Goal: Task Accomplishment & Management: Use online tool/utility

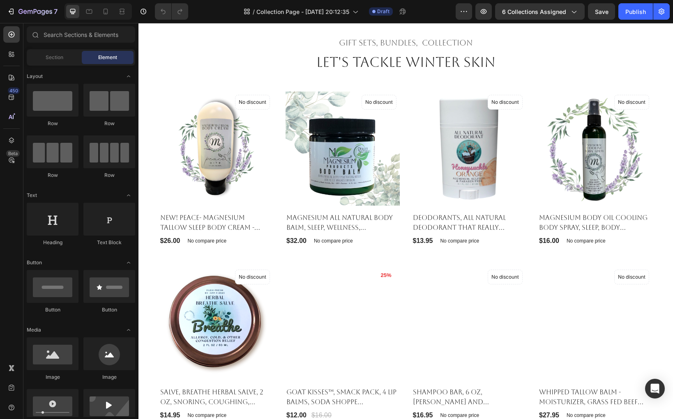
scroll to position [265, 0]
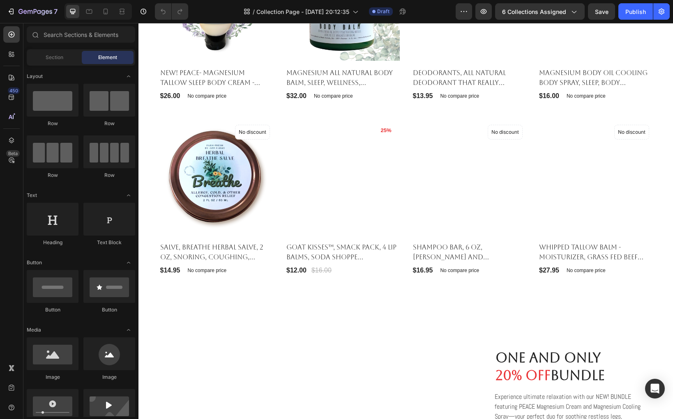
scroll to position [412, 0]
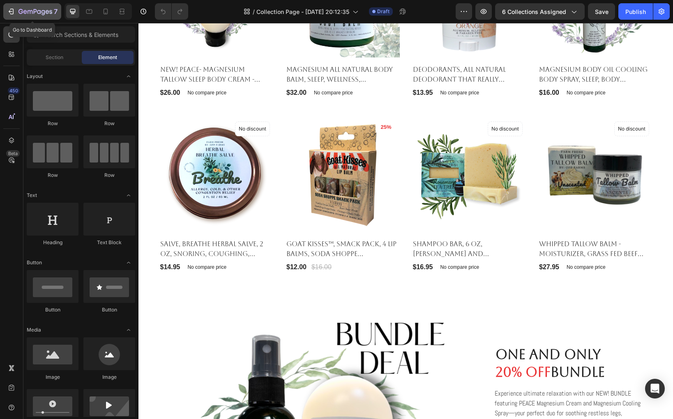
click at [28, 12] on icon "button" at bounding box center [30, 12] width 5 height 4
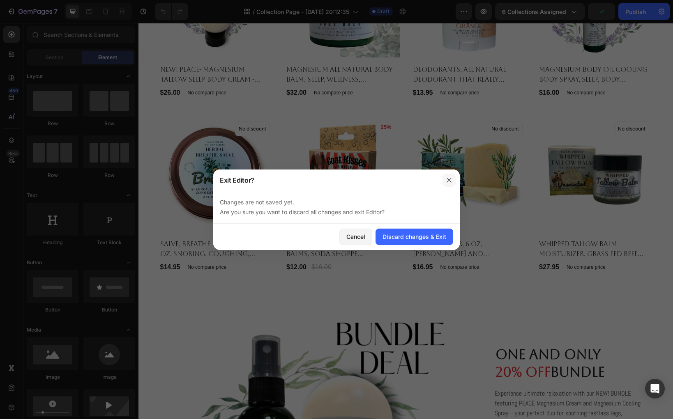
click at [449, 179] on icon "button" at bounding box center [449, 180] width 7 height 7
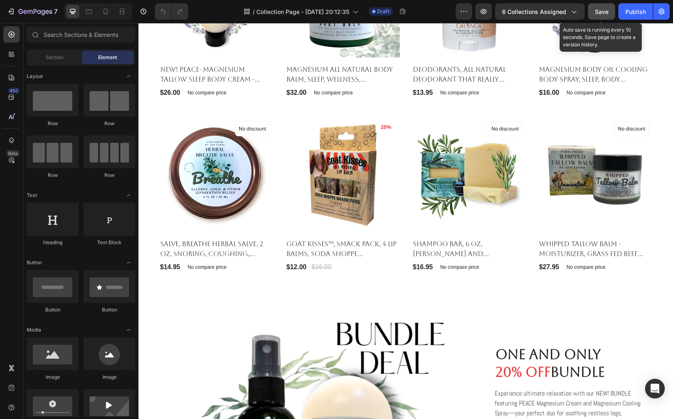
click at [604, 9] on span "Save" at bounding box center [602, 11] width 14 height 7
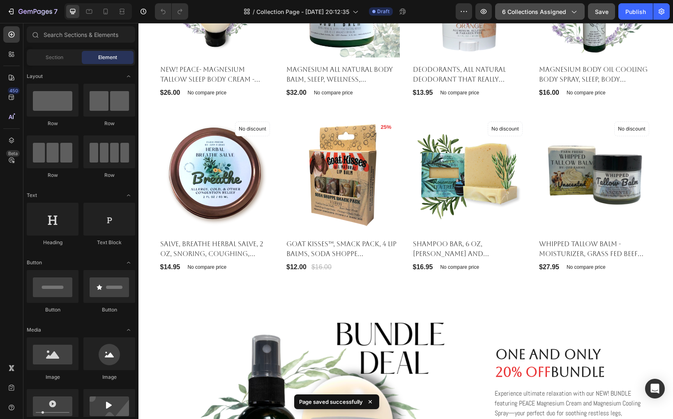
click at [571, 13] on icon "button" at bounding box center [573, 11] width 8 height 8
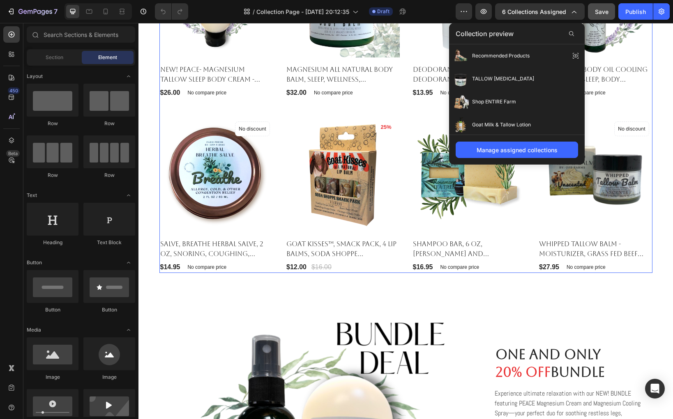
click at [652, 103] on div "Gift sets, bundles, Collection Heading Let's Tackle winter skin Heading Product…" at bounding box center [406, 80] width 522 height 385
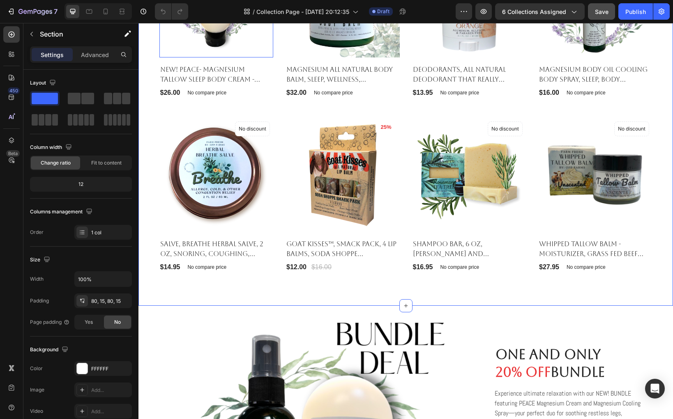
scroll to position [410, 0]
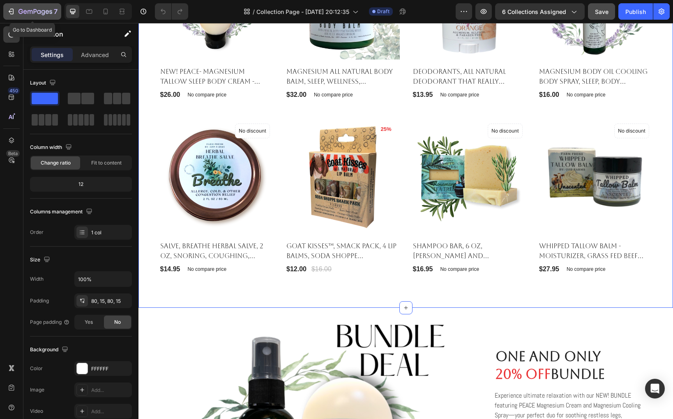
click at [28, 12] on icon "button" at bounding box center [30, 12] width 5 height 4
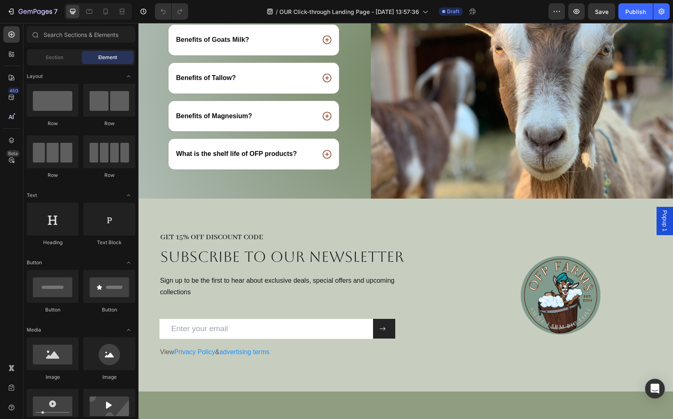
scroll to position [1503, 0]
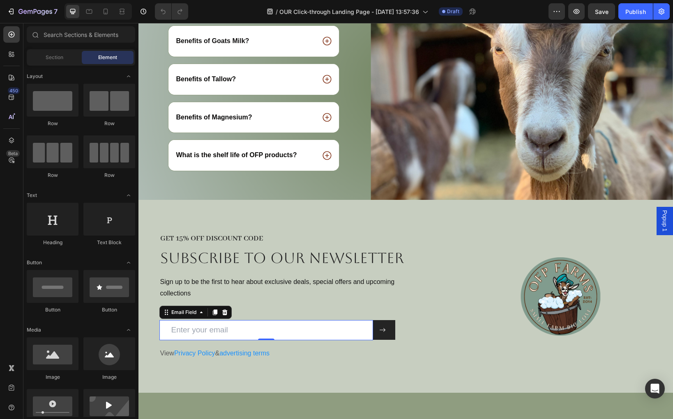
click at [295, 329] on input "email" at bounding box center [266, 330] width 214 height 20
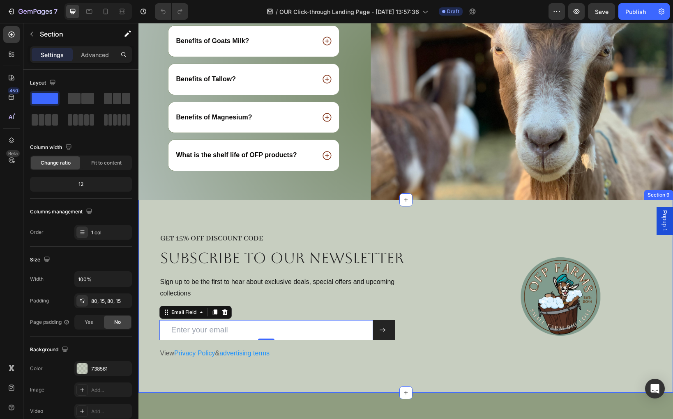
click at [170, 221] on div "GET 15% OFF DISCOUNT CODE Heading Subscribe to OUR newsletter Heading Sign up t…" at bounding box center [405, 296] width 534 height 193
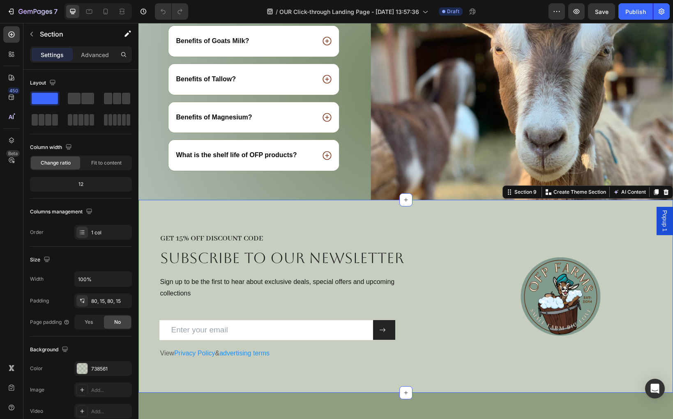
click at [514, 227] on div "GET 15% OFF DISCOUNT CODE Heading Subscribe to OUR newsletter Heading Sign up t…" at bounding box center [405, 296] width 534 height 193
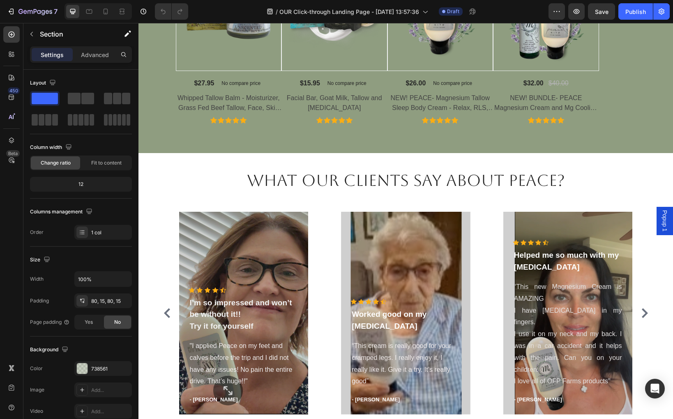
scroll to position [639, 0]
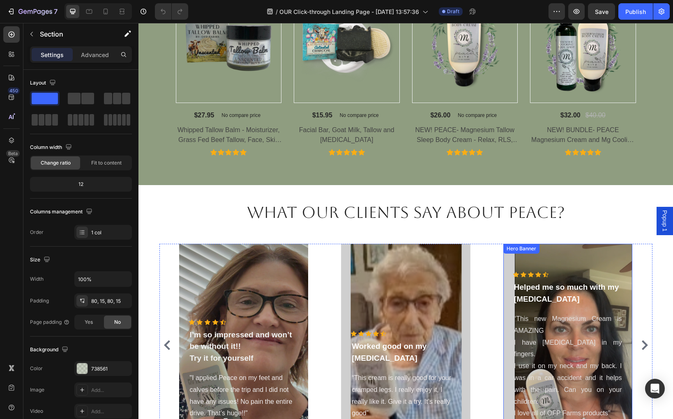
click at [525, 268] on div "Overlay" at bounding box center [567, 345] width 129 height 203
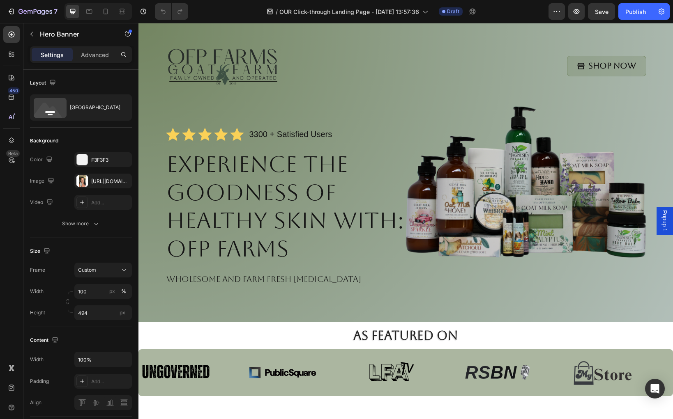
scroll to position [0, 0]
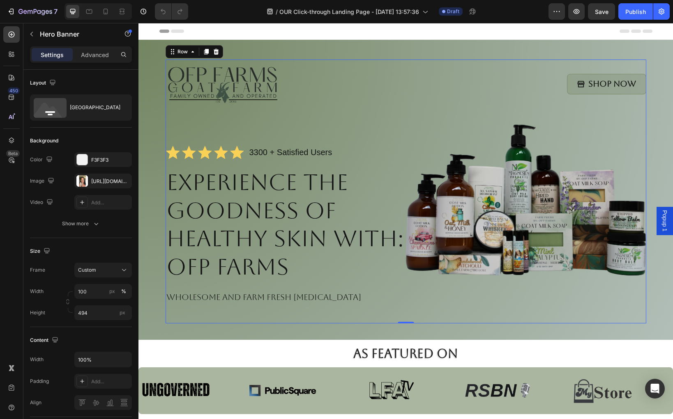
click at [517, 131] on div "Image Shop Now Button Row Icon Icon Icon Icon Icon Icon List 3300 + Satisfied U…" at bounding box center [406, 192] width 481 height 264
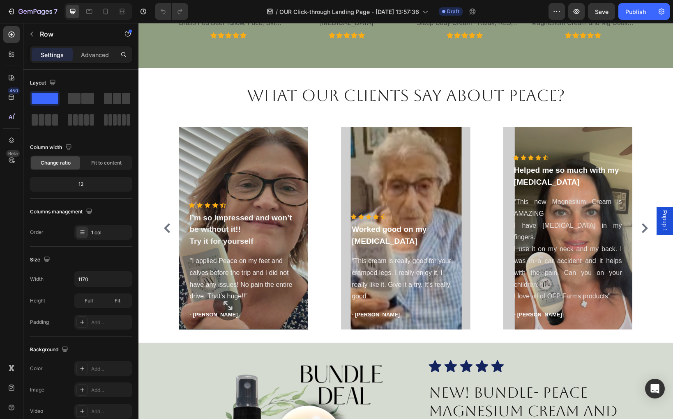
scroll to position [845, 0]
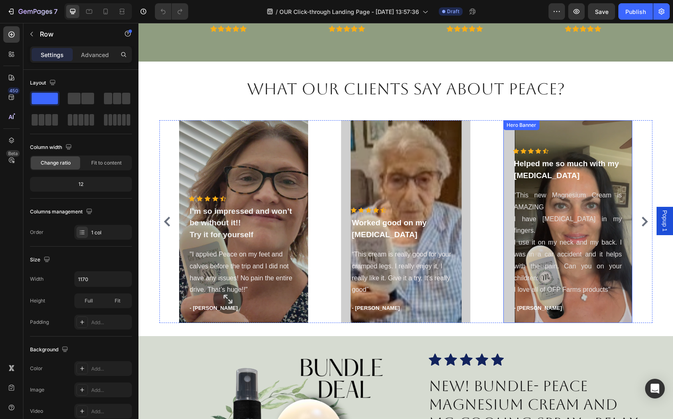
click at [552, 143] on div "Overlay" at bounding box center [567, 221] width 129 height 203
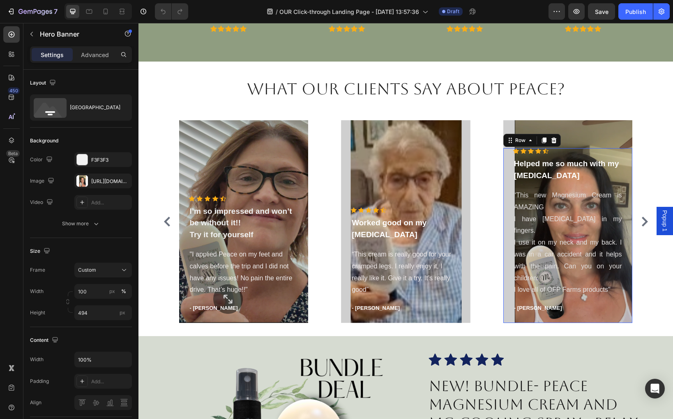
click at [506, 209] on div "Icon Icon Icon Icon Icon Icon List Hoz Helped me so much with my arthritis Text…" at bounding box center [567, 235] width 129 height 175
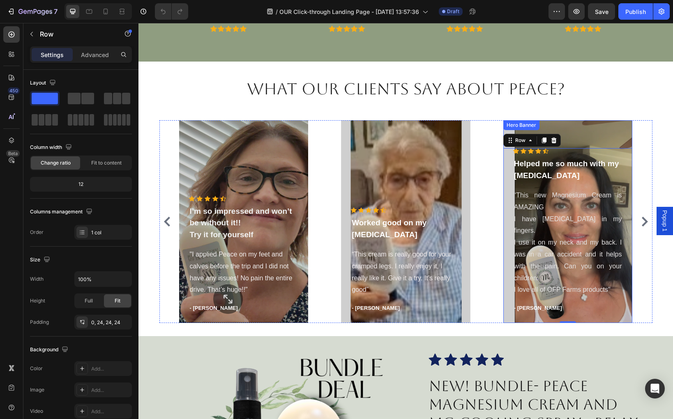
click at [537, 128] on div "Hero Banner" at bounding box center [521, 125] width 36 height 10
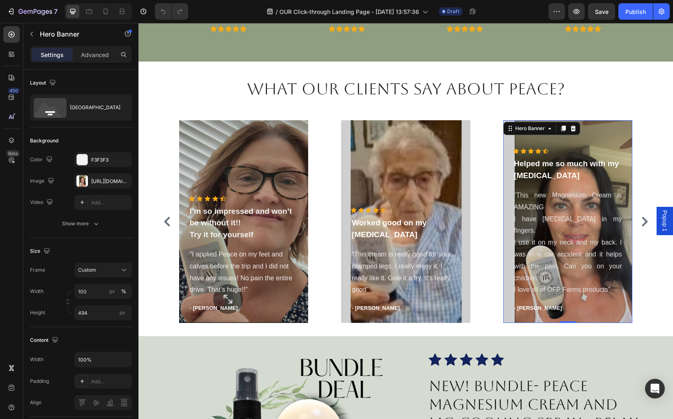
click at [600, 129] on div "Overlay" at bounding box center [567, 221] width 129 height 203
click at [605, 131] on div "Overlay" at bounding box center [567, 221] width 129 height 203
click at [105, 180] on div "https://cdn.shopify.com/s/files/1/0027/1043/7957/files/gempages_581394300722480…" at bounding box center [103, 181] width 24 height 7
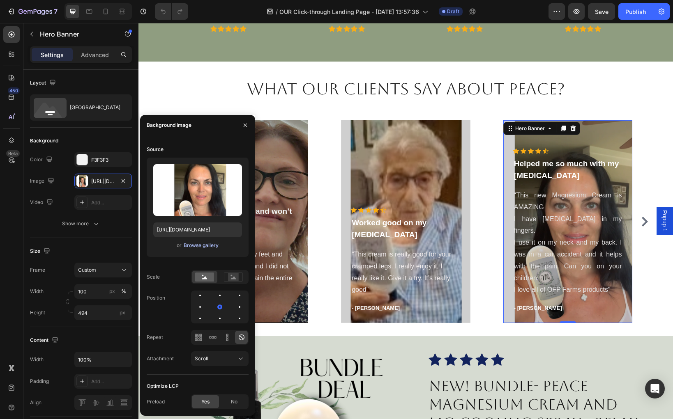
click at [190, 245] on div "Browse gallery" at bounding box center [201, 245] width 35 height 7
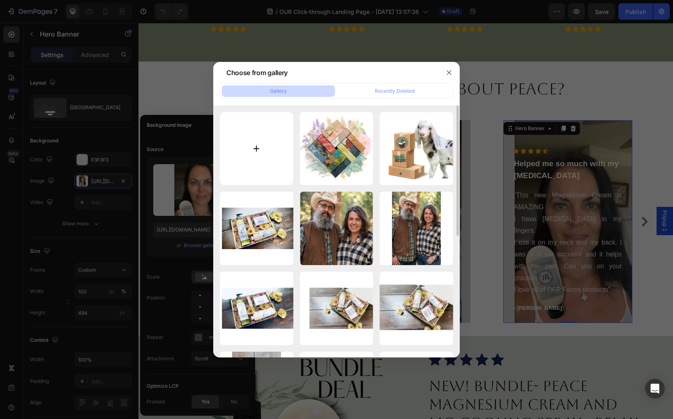
click at [254, 152] on input "file" at bounding box center [257, 149] width 74 height 74
type input "C:\fakepath\Sarah (1).png"
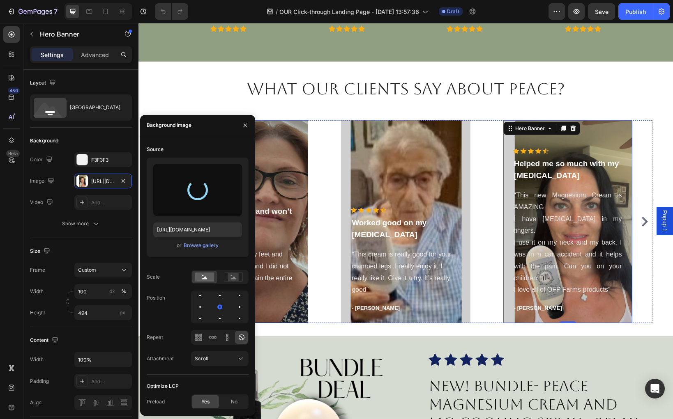
type input "https://cdn.shopify.com/s/files/1/0027/1043/7957/files/gempages_581394300722480…"
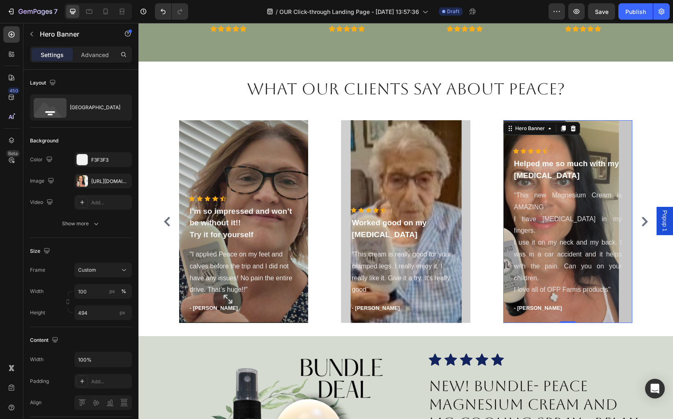
click at [623, 150] on div "Overlay" at bounding box center [567, 221] width 129 height 203
click at [94, 55] on p "Advanced" at bounding box center [95, 55] width 28 height 9
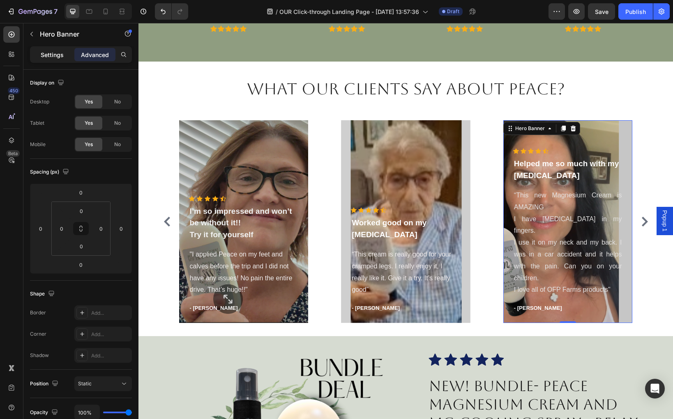
click at [56, 55] on p "Settings" at bounding box center [52, 55] width 23 height 9
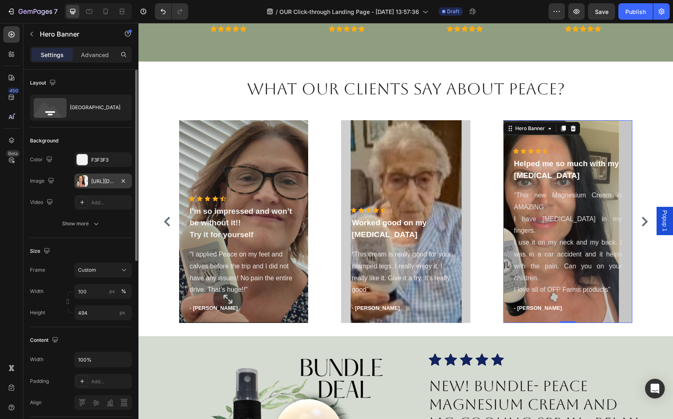
click at [84, 182] on div at bounding box center [82, 181] width 12 height 12
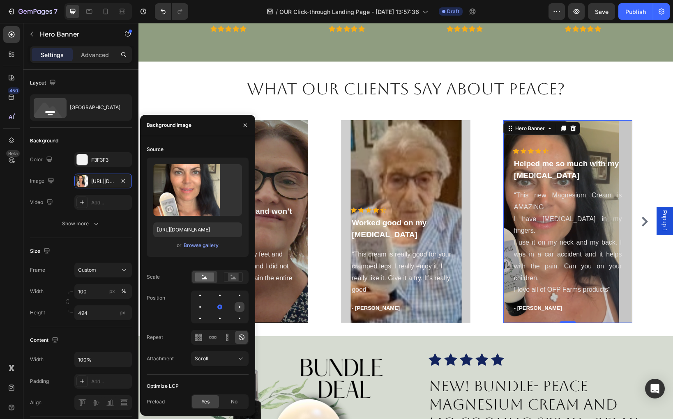
click at [205, 314] on div at bounding box center [200, 319] width 10 height 10
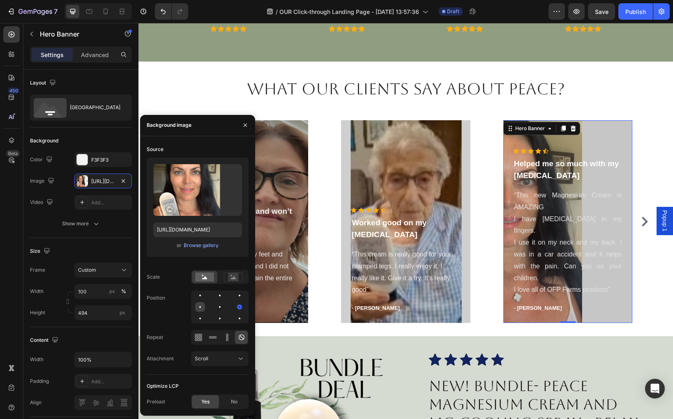
click at [215, 306] on div at bounding box center [220, 307] width 10 height 10
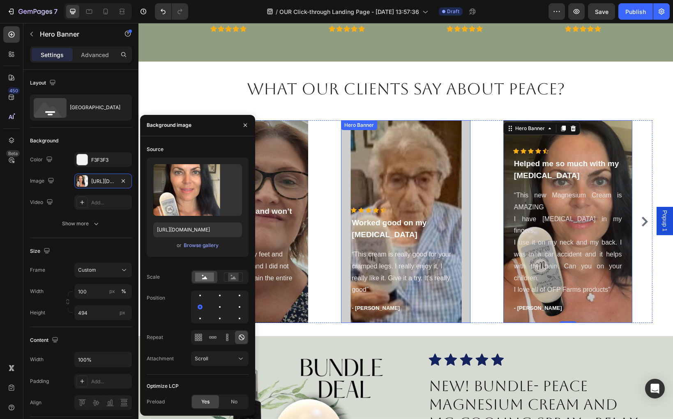
click at [347, 137] on div "Overlay" at bounding box center [405, 221] width 129 height 203
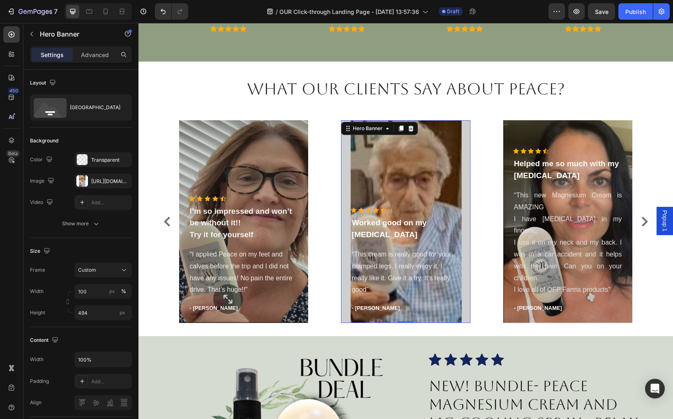
click at [346, 147] on div "Overlay" at bounding box center [405, 221] width 129 height 203
click at [83, 181] on div at bounding box center [82, 181] width 12 height 12
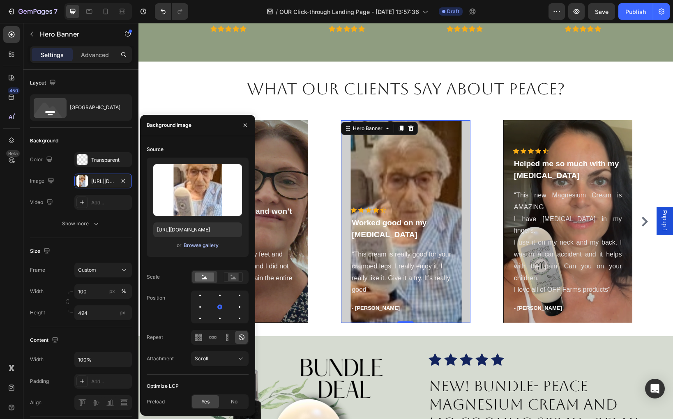
click at [196, 244] on div "Browse gallery" at bounding box center [201, 245] width 35 height 7
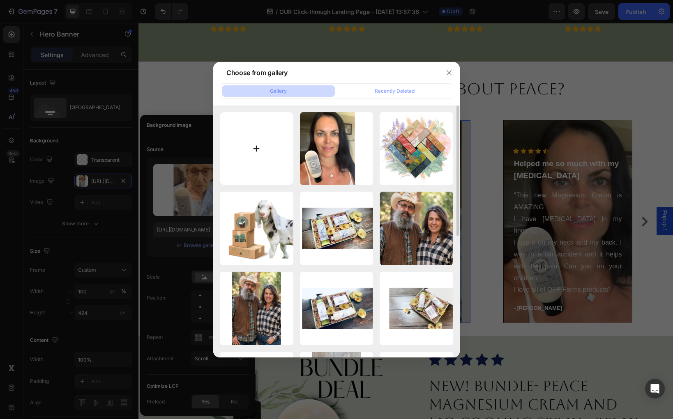
click at [251, 152] on input "file" at bounding box center [257, 149] width 74 height 74
type input "C:\fakepath\Helen (2).png"
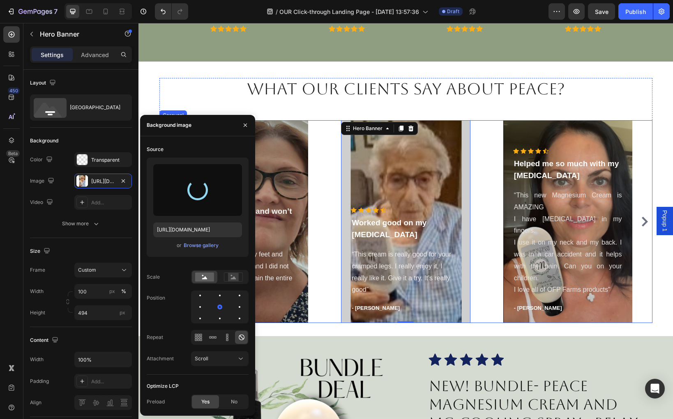
type input "https://cdn.shopify.com/s/files/1/0027/1043/7957/files/gempages_581394300722480…"
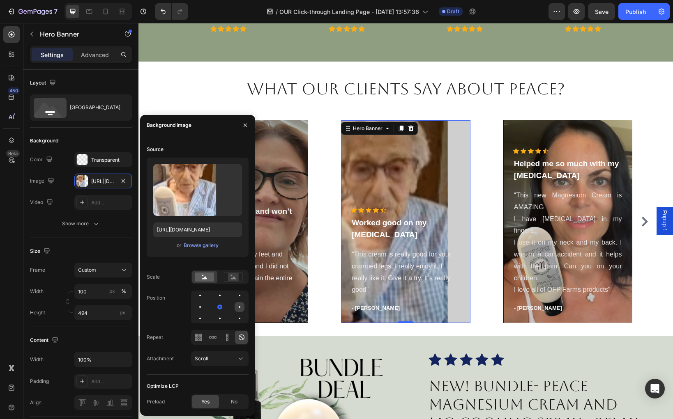
click at [205, 314] on div at bounding box center [200, 319] width 10 height 10
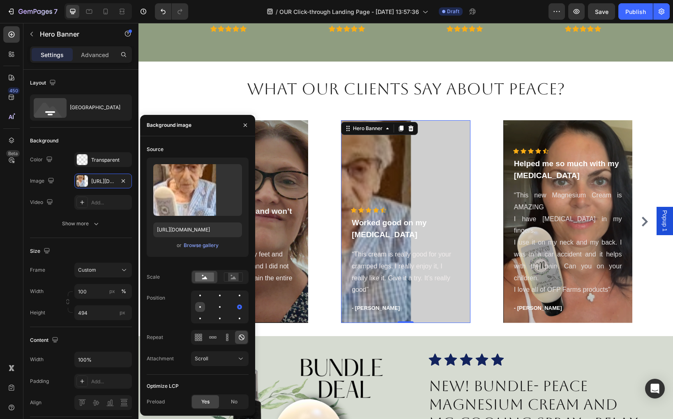
click at [215, 309] on div at bounding box center [220, 307] width 10 height 10
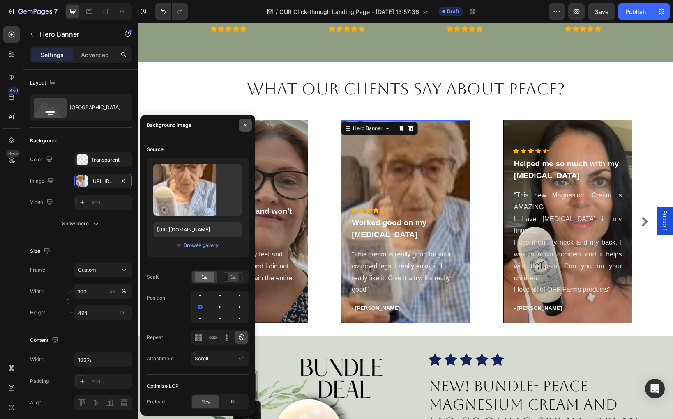
click at [244, 122] on icon "button" at bounding box center [245, 125] width 7 height 7
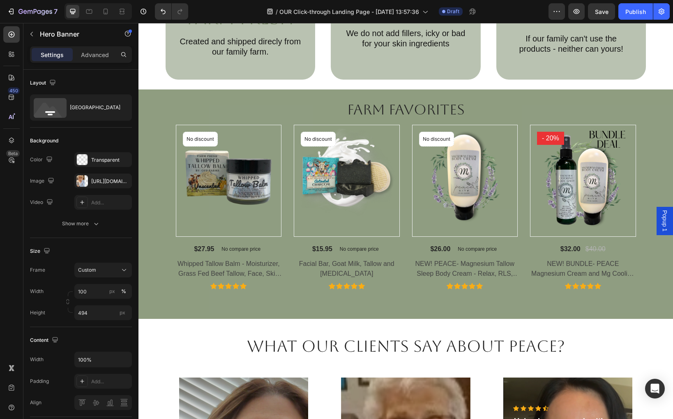
scroll to position [545, 0]
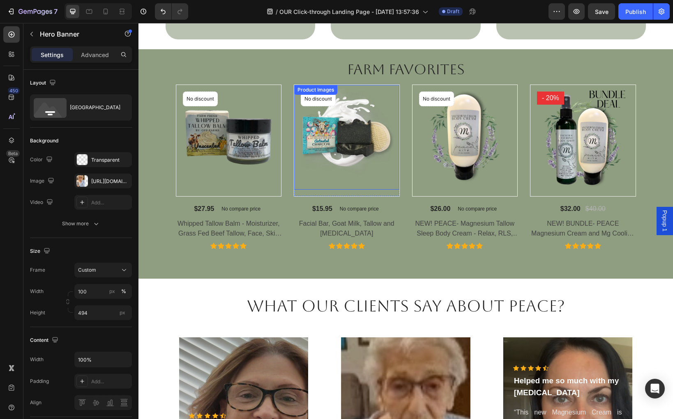
click at [350, 190] on img at bounding box center [346, 137] width 105 height 105
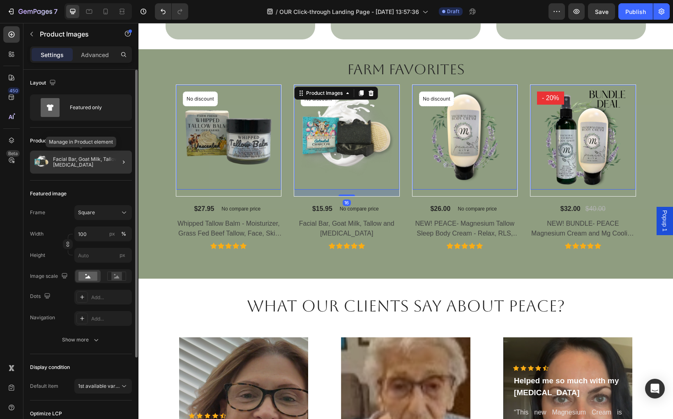
click at [86, 167] on p "Facial Bar, Goat Milk, Tallow and Activated Charcoal" at bounding box center [91, 163] width 76 height 12
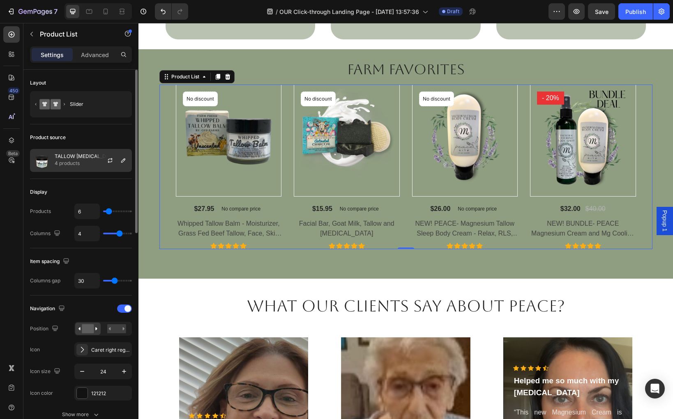
click at [85, 163] on p "4 products" at bounding box center [86, 163] width 62 height 8
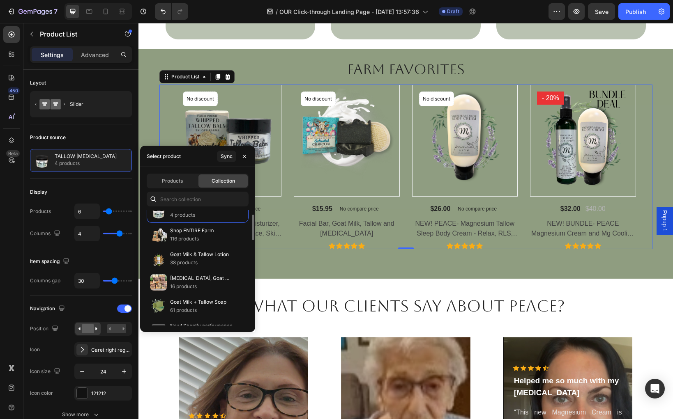
scroll to position [31, 0]
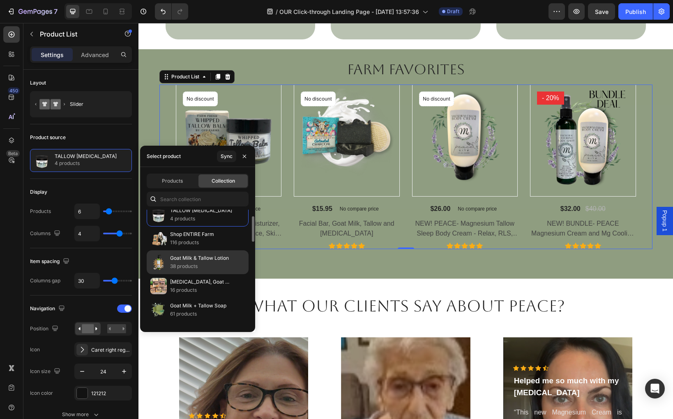
click at [183, 263] on p "38 products" at bounding box center [199, 266] width 59 height 8
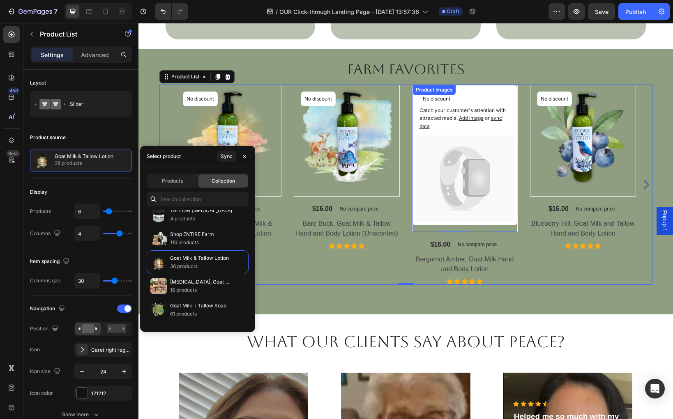
click at [454, 185] on icon at bounding box center [462, 165] width 44 height 39
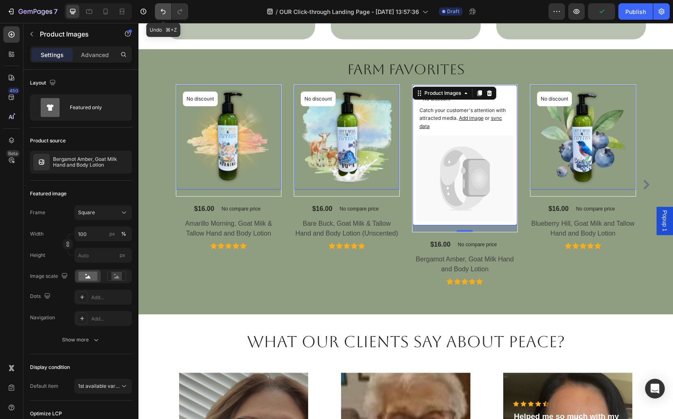
click at [159, 10] on icon "Undo/Redo" at bounding box center [163, 11] width 8 height 8
click at [161, 14] on icon "Undo/Redo" at bounding box center [163, 11] width 8 height 8
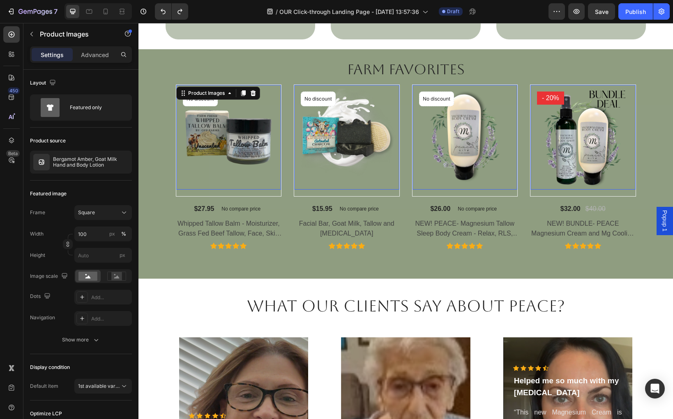
click at [210, 190] on img at bounding box center [228, 137] width 105 height 105
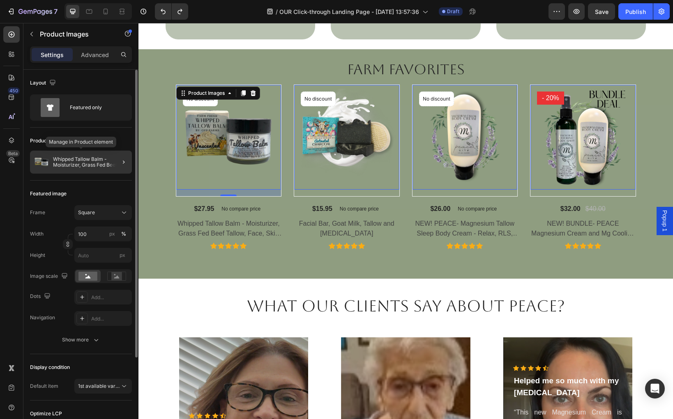
click at [102, 166] on p "Whipped Tallow Balm - Moisturizer, Grass Fed Beef Tallow, Face, Skin and Body C…" at bounding box center [91, 163] width 76 height 12
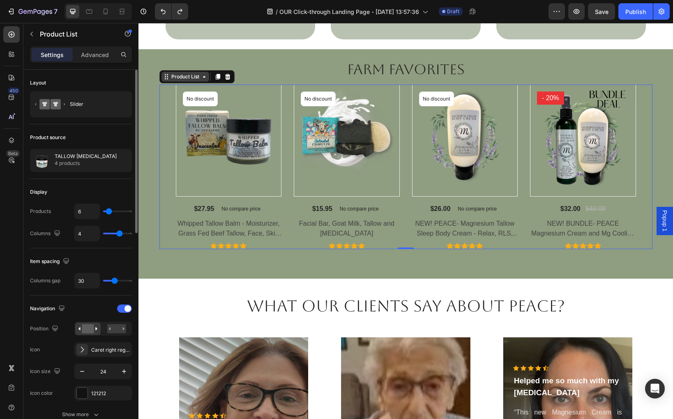
click at [176, 81] on div "Product List" at bounding box center [185, 76] width 31 height 7
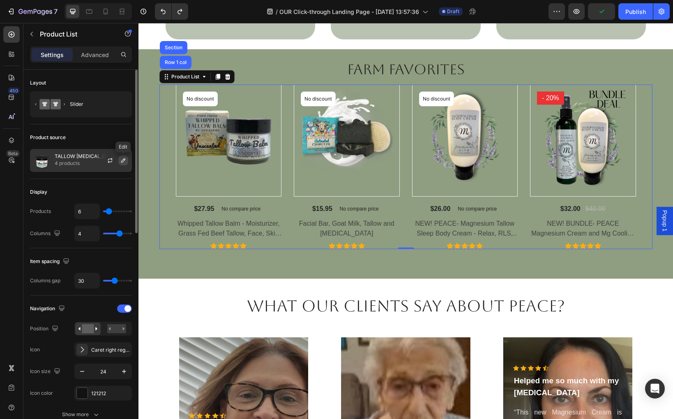
click at [118, 163] on button "button" at bounding box center [123, 161] width 10 height 10
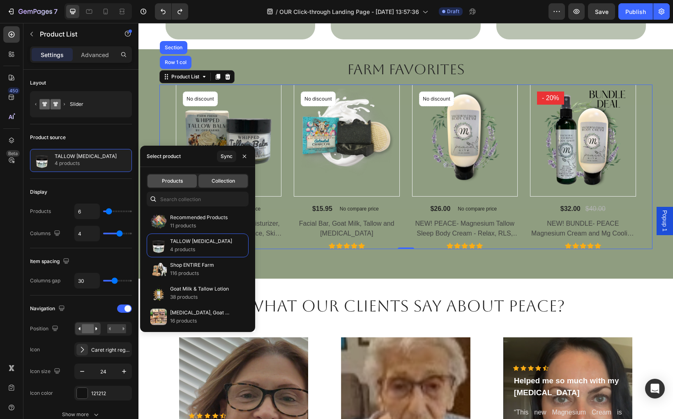
click at [177, 177] on span "Products" at bounding box center [172, 180] width 21 height 7
type input "4"
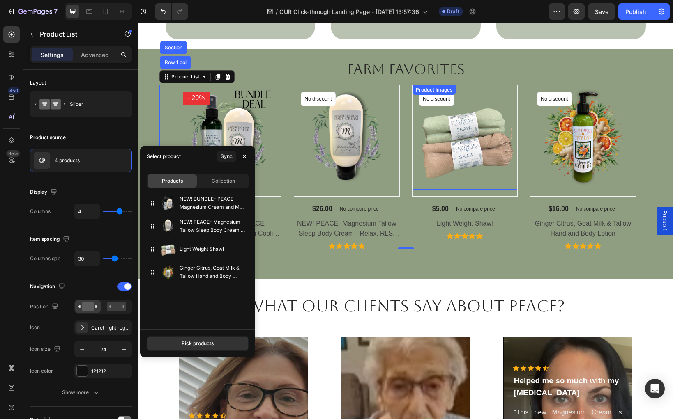
click at [442, 190] on img at bounding box center [464, 137] width 105 height 105
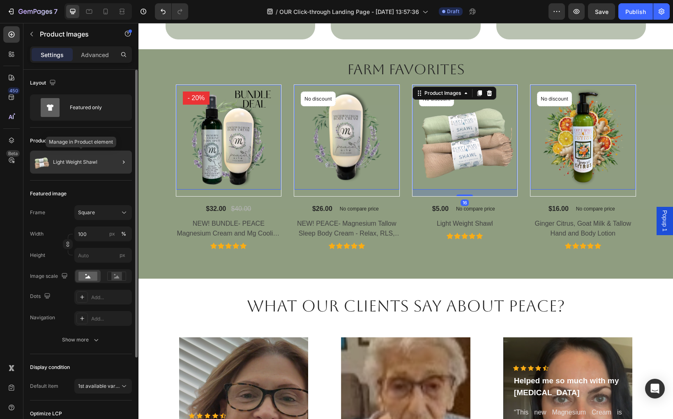
click at [87, 161] on p "Light Weight Shawl" at bounding box center [75, 162] width 44 height 6
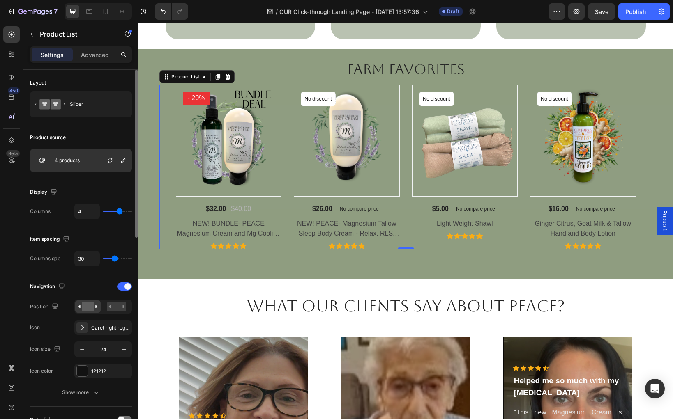
click at [76, 158] on p "4 products" at bounding box center [67, 161] width 25 height 6
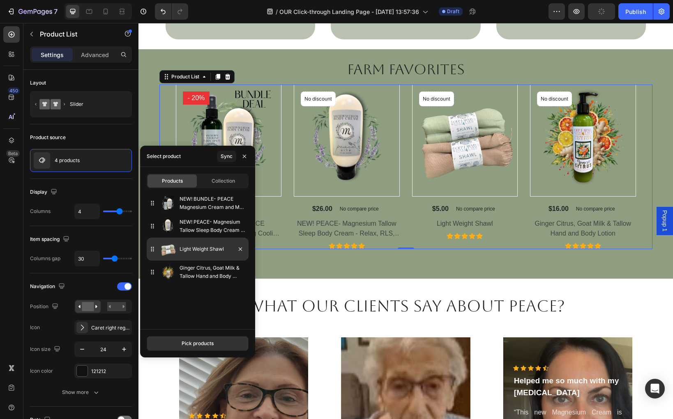
click at [175, 251] on img at bounding box center [168, 249] width 16 height 16
click at [244, 251] on button "button" at bounding box center [240, 249] width 10 height 10
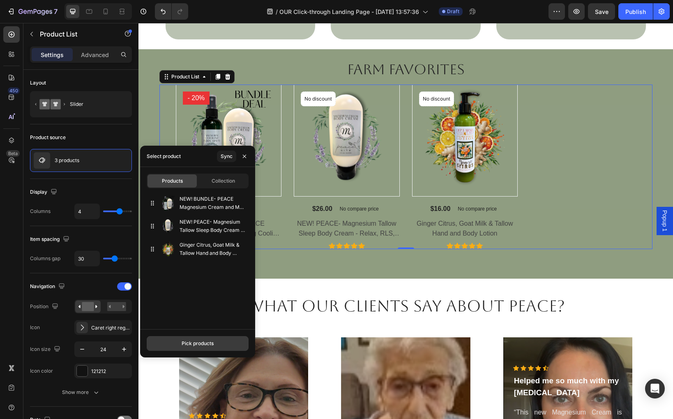
click at [196, 343] on div "Pick products" at bounding box center [198, 343] width 32 height 7
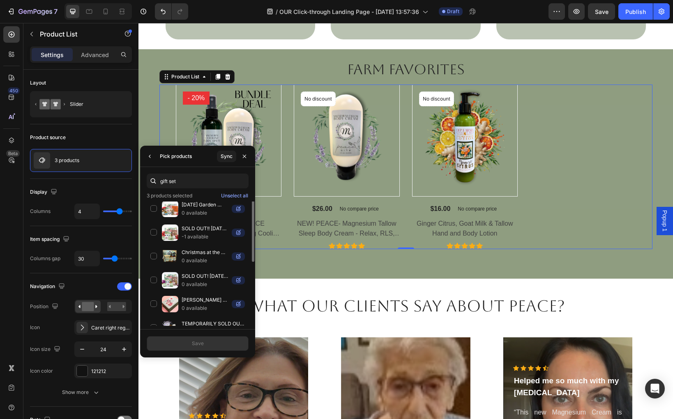
scroll to position [0, 0]
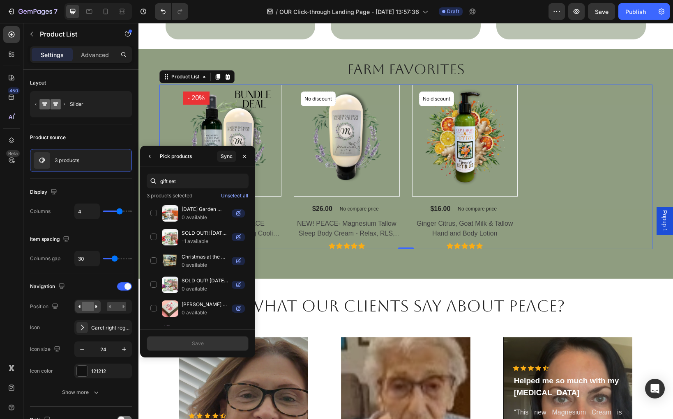
drag, startPoint x: 186, startPoint y: 184, endPoint x: 157, endPoint y: 182, distance: 28.8
click at [157, 182] on div "gift set" at bounding box center [198, 181] width 102 height 15
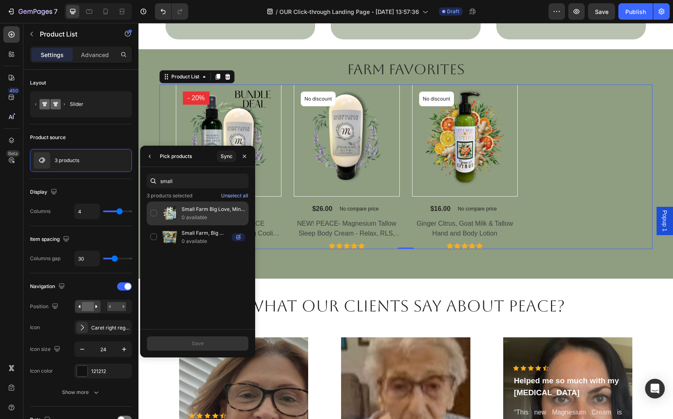
type input "small"
click at [157, 226] on div "Small Farm Big Love, Mini Farm Bundle: SPRING One Goat Milk and Tallow Soap, 1 …" at bounding box center [198, 238] width 102 height 24
click at [203, 346] on button "Save" at bounding box center [198, 343] width 102 height 15
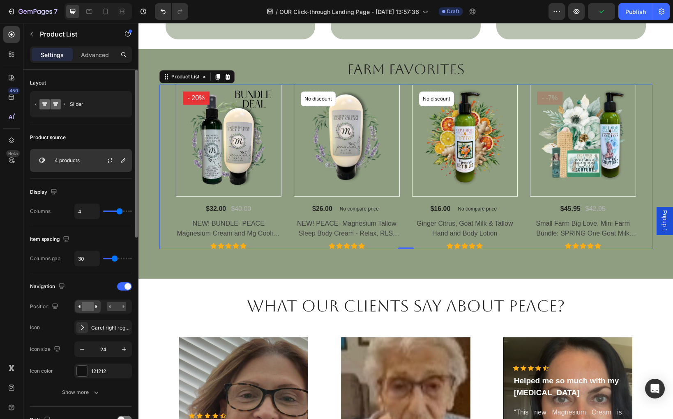
click at [81, 161] on div "4 products" at bounding box center [81, 160] width 102 height 23
click at [89, 164] on div "4 products" at bounding box center [81, 160] width 102 height 23
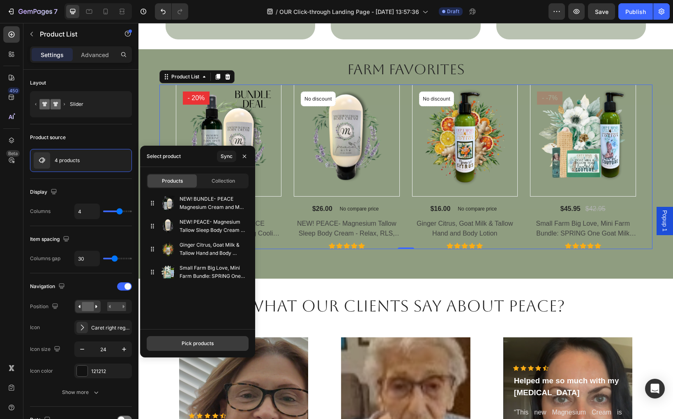
click at [191, 344] on div "Pick products" at bounding box center [198, 343] width 32 height 7
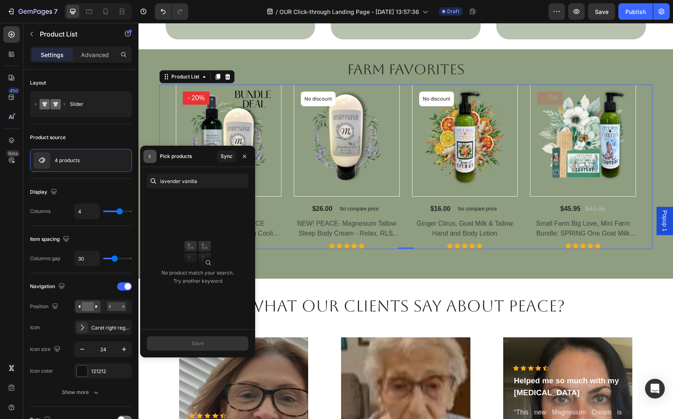
type input "lavender vanilla"
click at [150, 156] on icon "button" at bounding box center [150, 156] width 7 height 7
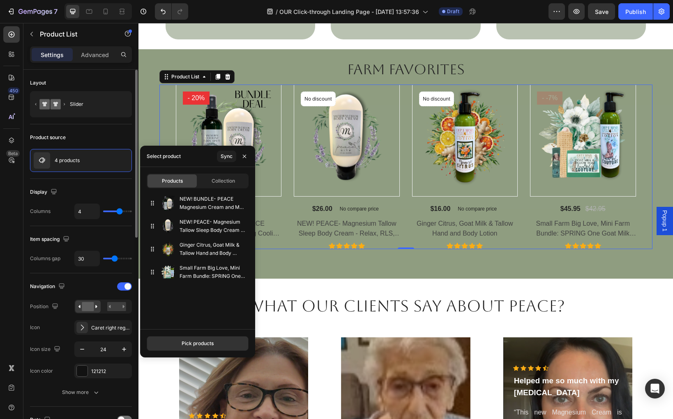
scroll to position [5, 0]
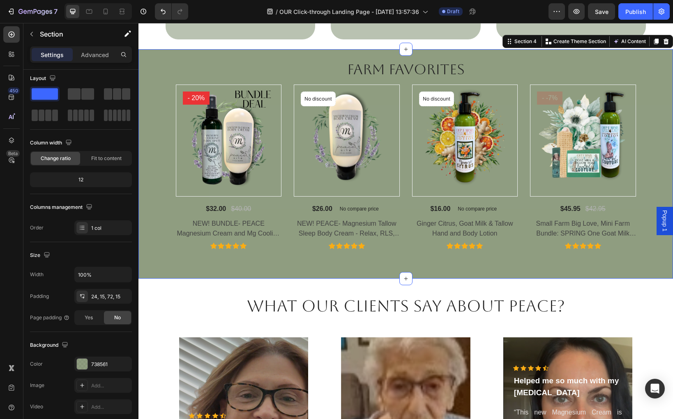
click at [274, 145] on div "Farm Favorites Heading Row Product Images - 20% Product Badge Row $32.00 (P) Pr…" at bounding box center [406, 154] width 522 height 190
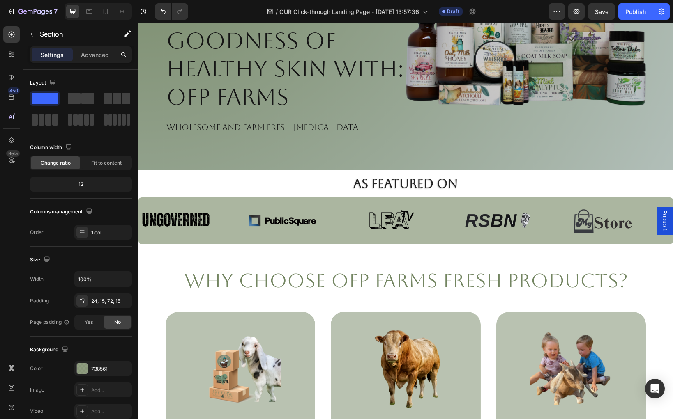
scroll to position [162, 0]
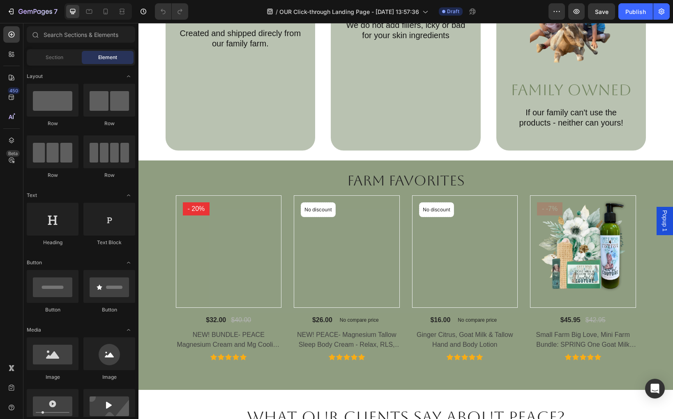
scroll to position [514, 0]
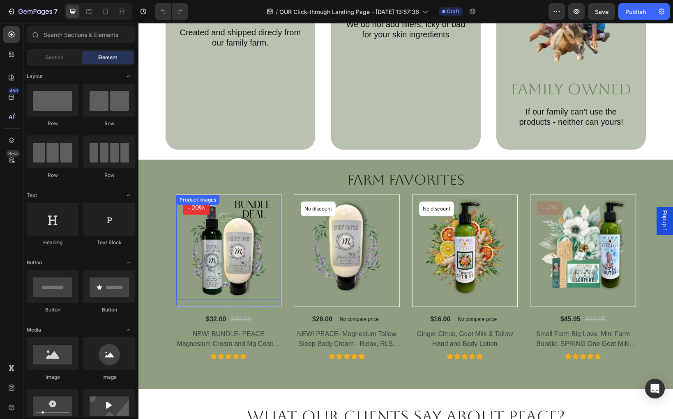
click at [207, 239] on img at bounding box center [228, 247] width 105 height 105
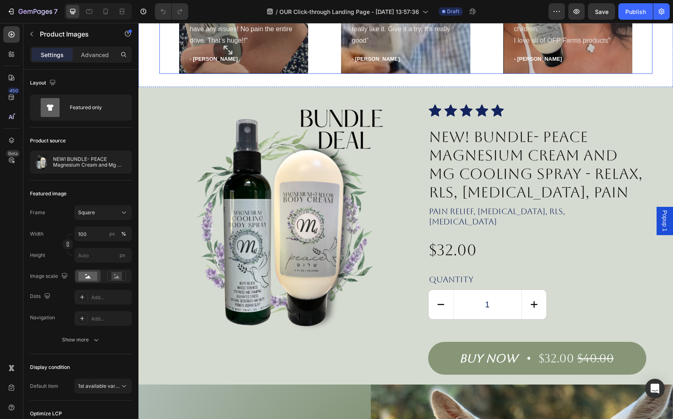
scroll to position [1100, 0]
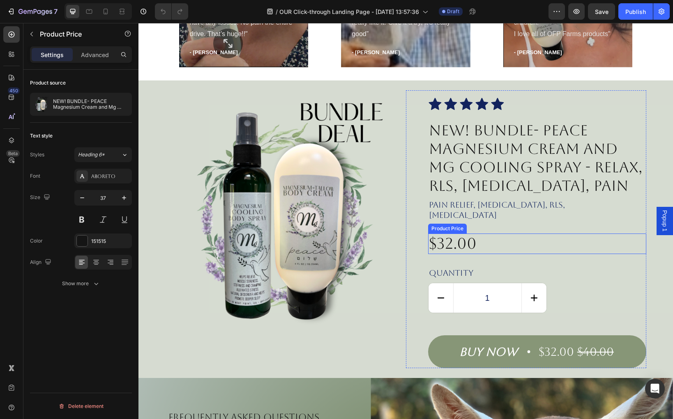
click at [451, 234] on div "$32.00" at bounding box center [537, 244] width 218 height 21
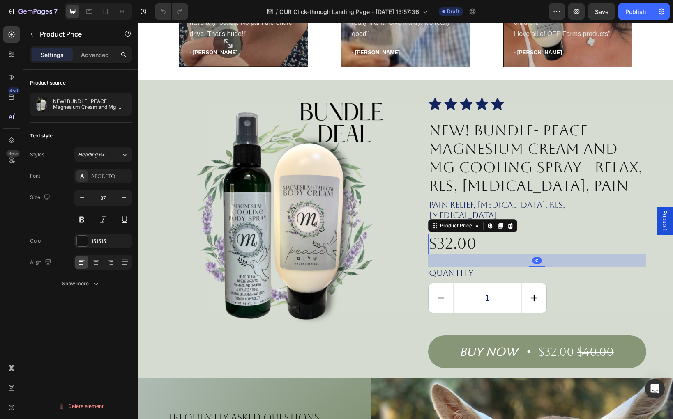
click at [451, 234] on div "$32.00" at bounding box center [537, 244] width 218 height 21
click at [28, 11] on icon "button" at bounding box center [30, 12] width 5 height 4
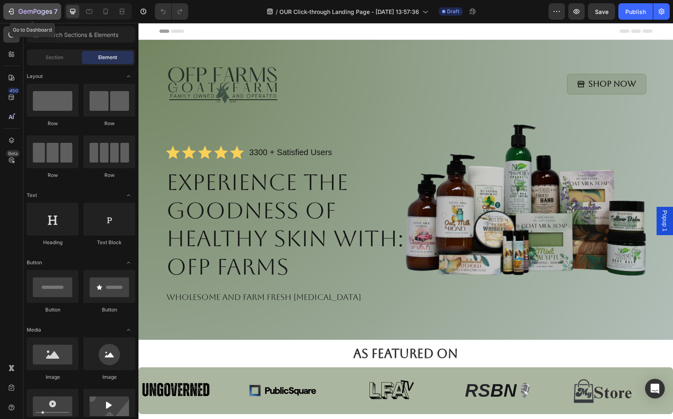
click at [6, 10] on button "7" at bounding box center [32, 11] width 58 height 16
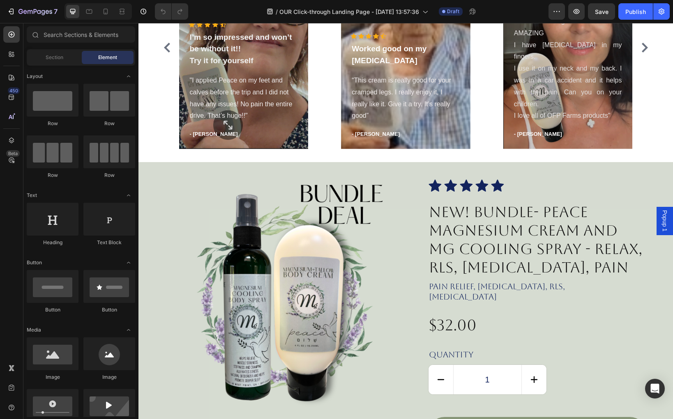
scroll to position [1011, 0]
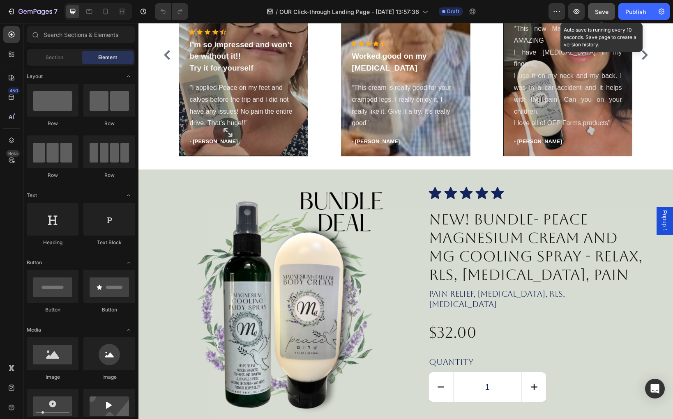
click at [604, 13] on span "Save" at bounding box center [602, 11] width 14 height 7
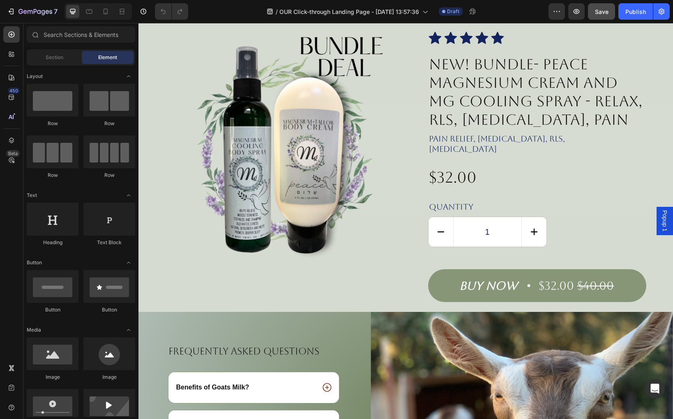
scroll to position [1163, 0]
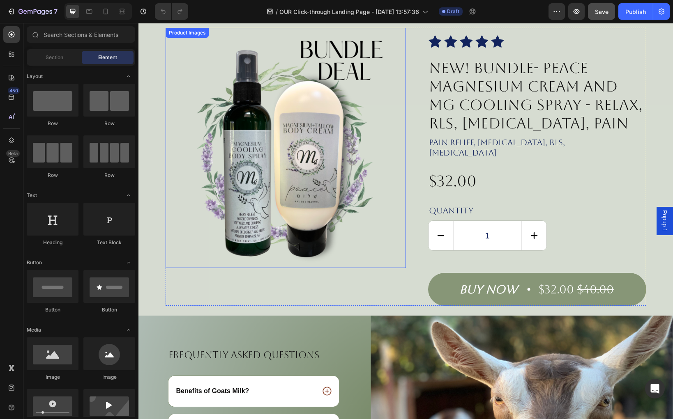
click at [359, 235] on img at bounding box center [286, 148] width 240 height 240
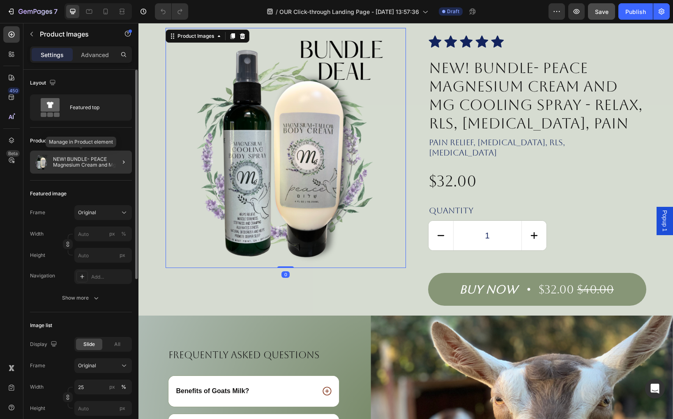
click at [97, 166] on p "NEW! BUNDLE- PEACE Magnesium Cream and Mg Cooling Spray - Relax, RLS, [MEDICAL_…" at bounding box center [91, 163] width 76 height 12
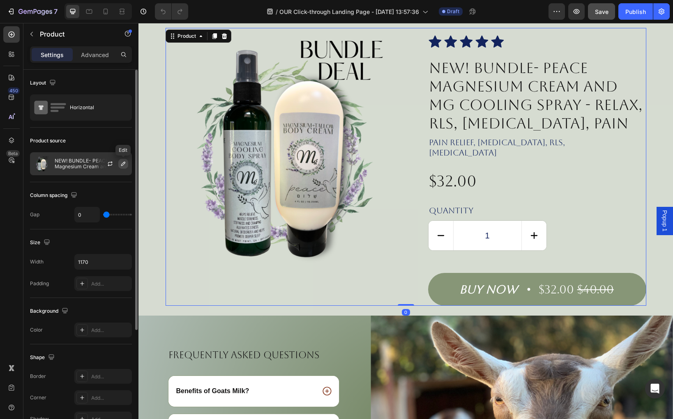
click at [124, 166] on icon "button" at bounding box center [123, 164] width 7 height 7
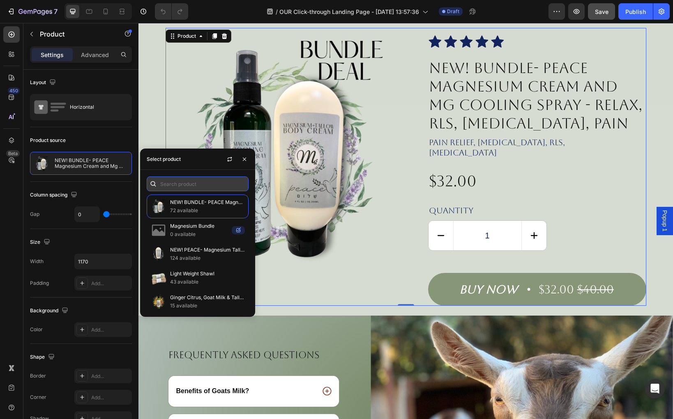
click at [203, 187] on input "text" at bounding box center [198, 184] width 102 height 15
type input "b"
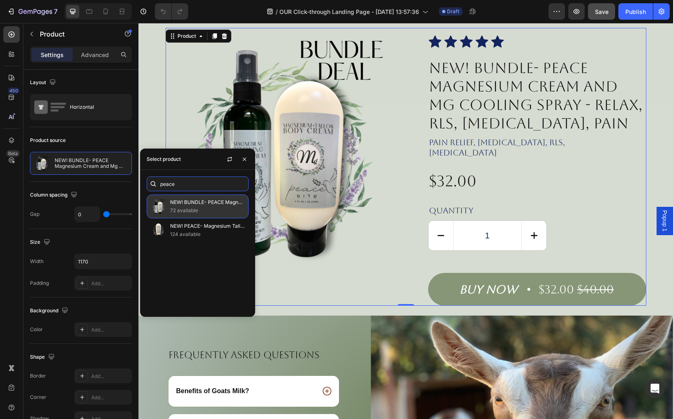
type input "peace"
click at [173, 207] on p "72 available" at bounding box center [207, 211] width 75 height 8
click at [186, 207] on p "72 available" at bounding box center [207, 211] width 75 height 8
click at [214, 210] on p "72 available" at bounding box center [207, 211] width 75 height 8
click at [166, 191] on input "peace" at bounding box center [198, 184] width 102 height 15
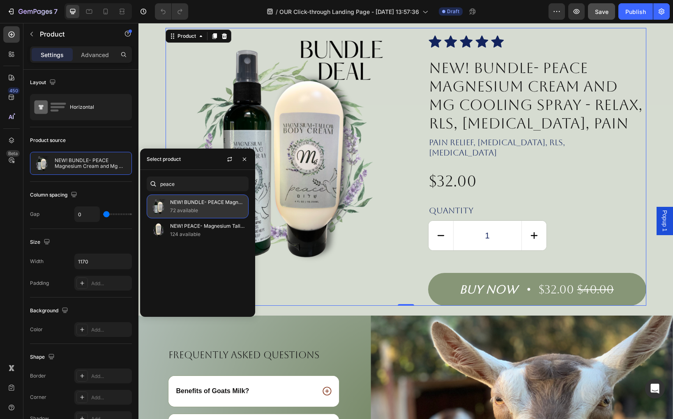
click at [177, 201] on p "NEW! BUNDLE- PEACE Magnesium Cream and Mg Cooling Spray - Relax, RLS, [MEDICAL_…" at bounding box center [207, 202] width 75 height 8
click at [193, 207] on p "72 available" at bounding box center [207, 211] width 75 height 8
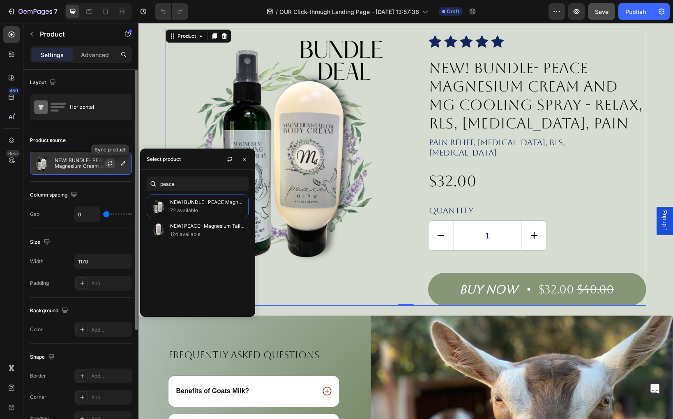
click at [109, 163] on icon "button" at bounding box center [110, 163] width 7 height 7
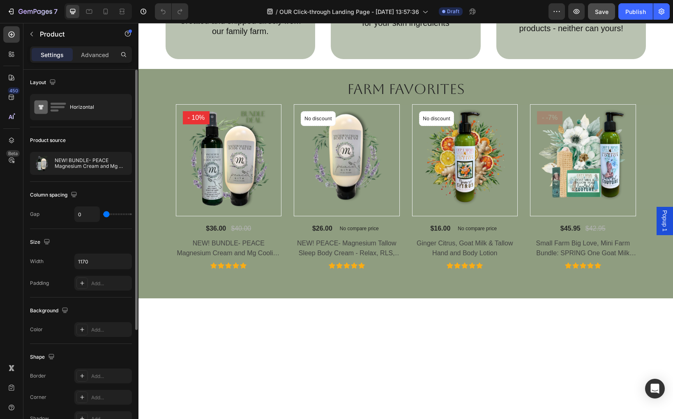
scroll to position [0, 0]
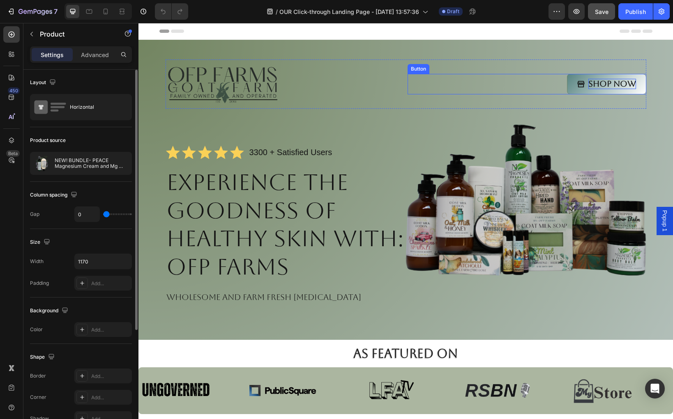
click at [608, 81] on p "Shop Now" at bounding box center [612, 84] width 48 height 10
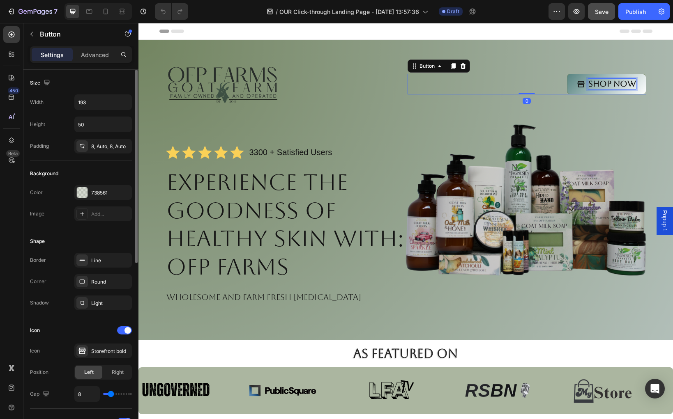
click at [618, 87] on p "Shop Now" at bounding box center [612, 84] width 48 height 10
click at [617, 83] on p "Shop Now" at bounding box center [612, 84] width 48 height 10
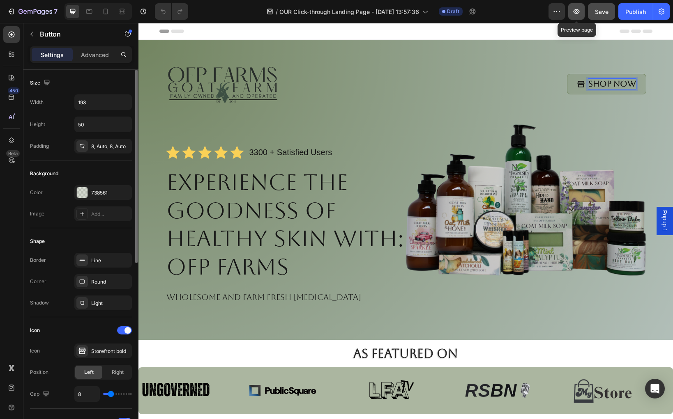
click at [578, 12] on icon "button" at bounding box center [576, 11] width 8 height 8
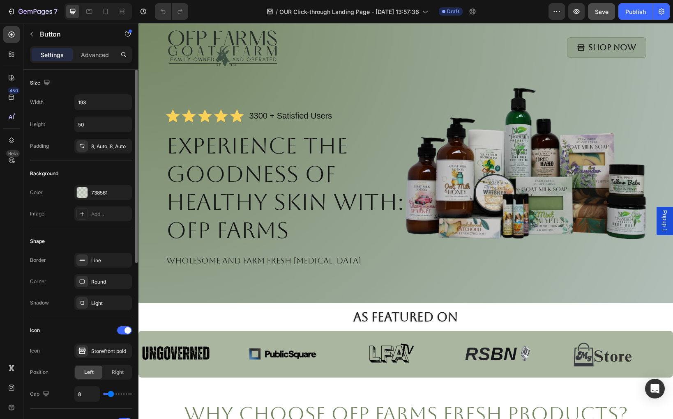
scroll to position [31, 0]
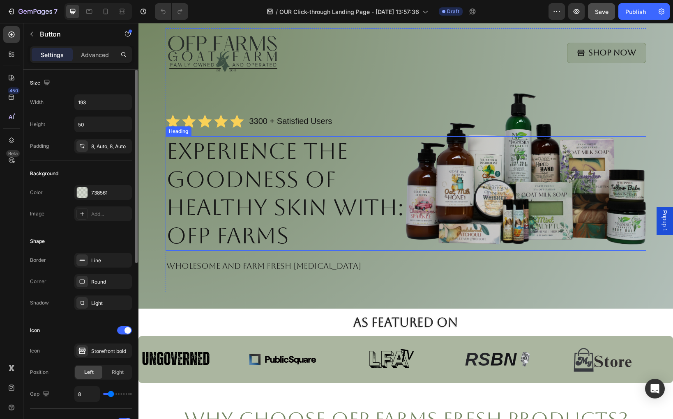
click at [525, 179] on div "Experience the Goodness of Healthy Skin with: OFP Farms" at bounding box center [406, 193] width 481 height 115
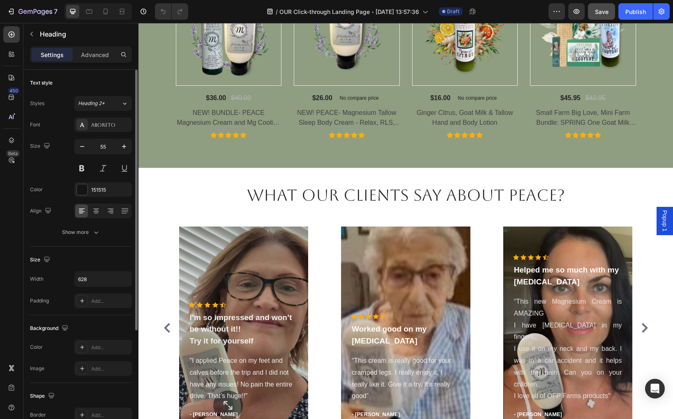
scroll to position [665, 0]
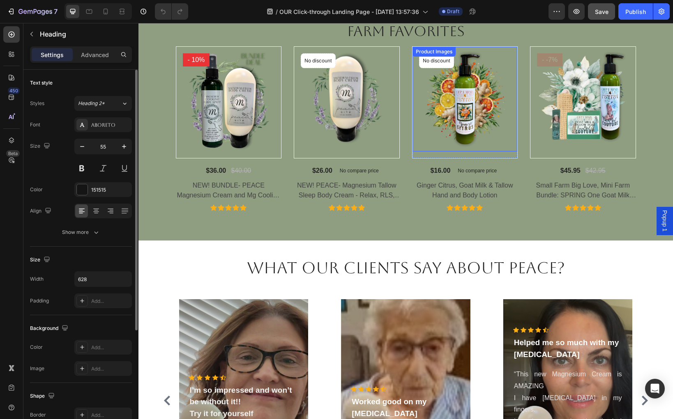
click at [467, 124] on img at bounding box center [464, 99] width 105 height 105
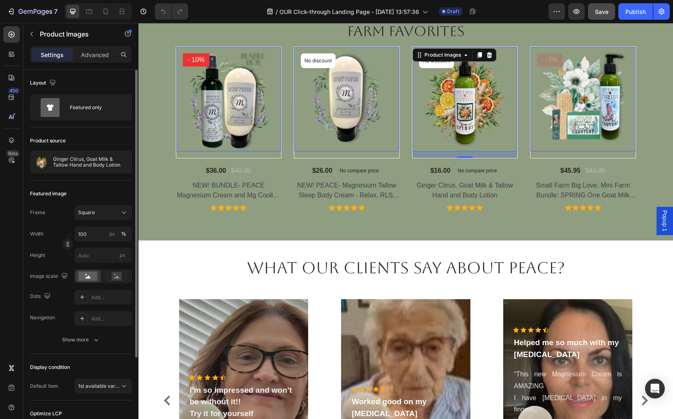
scroll to position [666, 0]
click at [583, 196] on h2 "Small Farm Big Love, Mini Farm Bundle: SPRING One Goat Milk and Tallow Soap, 1 …" at bounding box center [583, 190] width 106 height 21
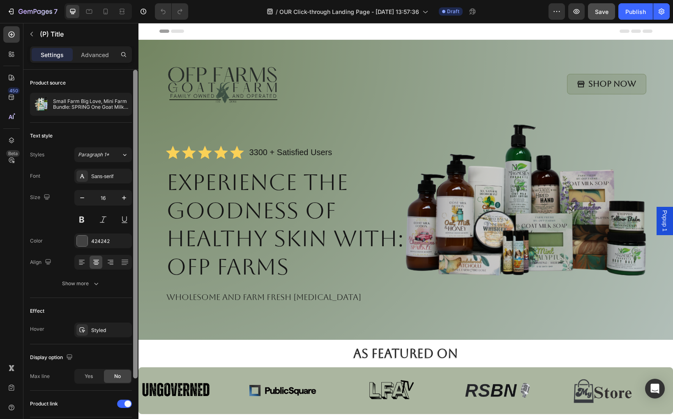
scroll to position [0, 0]
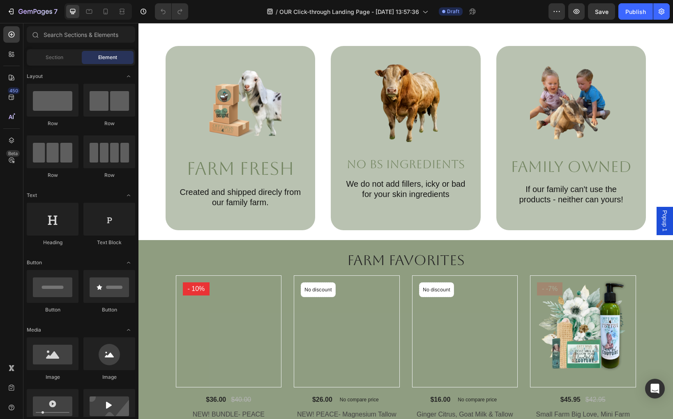
scroll to position [436, 0]
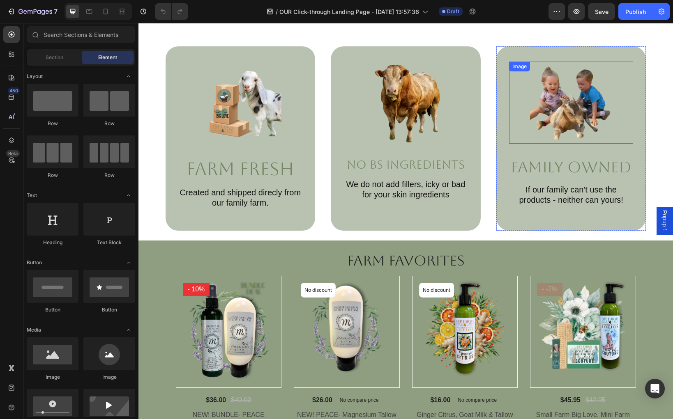
click at [576, 112] on img at bounding box center [571, 103] width 82 height 82
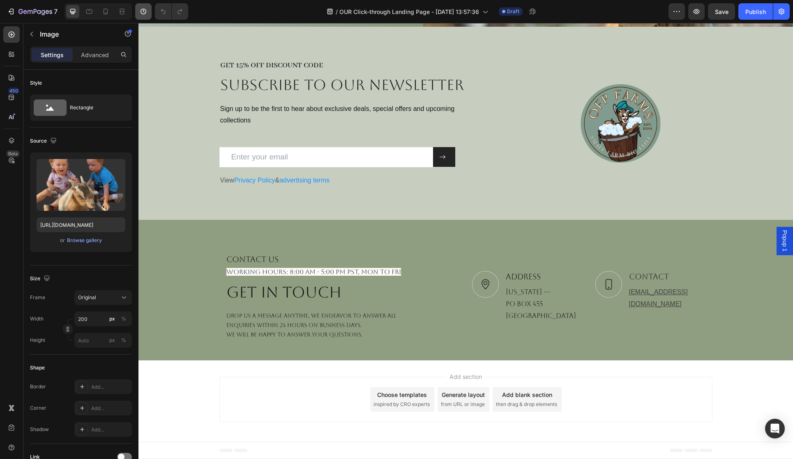
scroll to position [1676, 0]
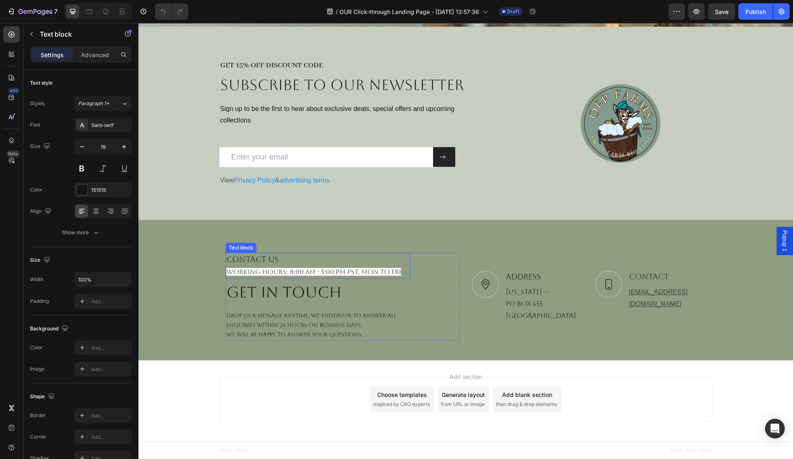
click at [375, 273] on span "Working hours: 8:00 am - 5:00 pm PST, Mon to Fri" at bounding box center [313, 272] width 175 height 8
click at [374, 273] on span "Working hours: 8:00 am - 5:00 pm PST, Mon to Fri" at bounding box center [313, 272] width 175 height 8
click at [368, 269] on span "Working hours: 8:00 am - 5:00 pm PST, Mon to Fri" at bounding box center [313, 272] width 175 height 8
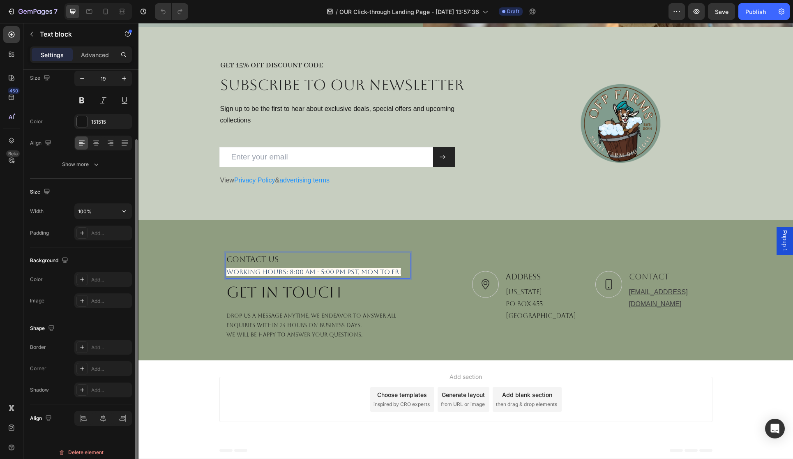
scroll to position [74, 0]
